Goal: Task Accomplishment & Management: Manage account settings

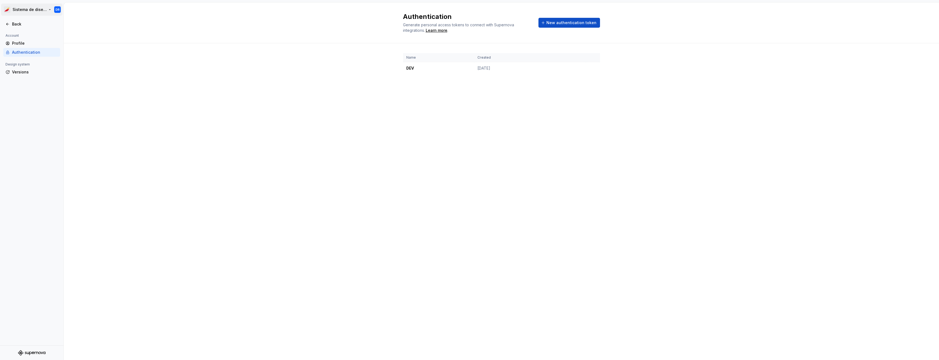
click at [35, 10] on html "Sistema de diseño Iberia DR Back Account Profile Authentication Design system V…" at bounding box center [469, 180] width 939 height 360
click at [103, 34] on div "test" at bounding box center [110, 32] width 36 height 5
